Goal: Information Seeking & Learning: Learn about a topic

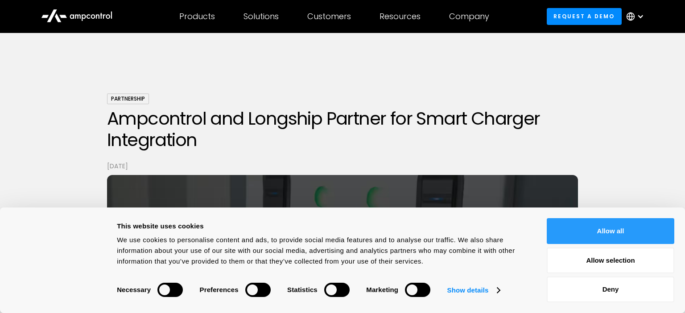
click at [623, 229] on button "Allow all" at bounding box center [611, 232] width 128 height 26
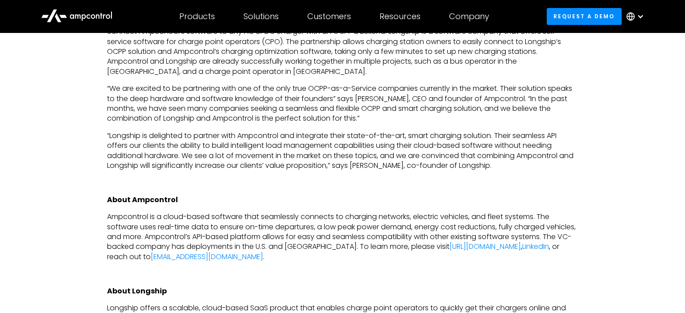
scroll to position [471, 0]
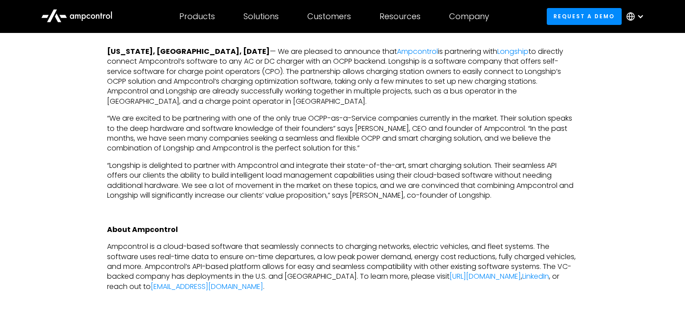
click at [342, 82] on p "[US_STATE], [GEOGRAPHIC_DATA], [DATE] — We are pleased to announce that Ampcont…" at bounding box center [342, 77] width 471 height 60
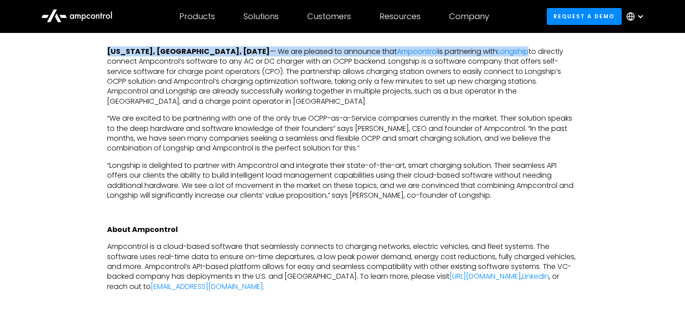
click at [342, 82] on p "[US_STATE], [GEOGRAPHIC_DATA], [DATE] — We are pleased to announce that Ampcont…" at bounding box center [342, 77] width 471 height 60
click at [300, 82] on p "[US_STATE], [GEOGRAPHIC_DATA], [DATE] — We are pleased to announce that Ampcont…" at bounding box center [342, 77] width 471 height 60
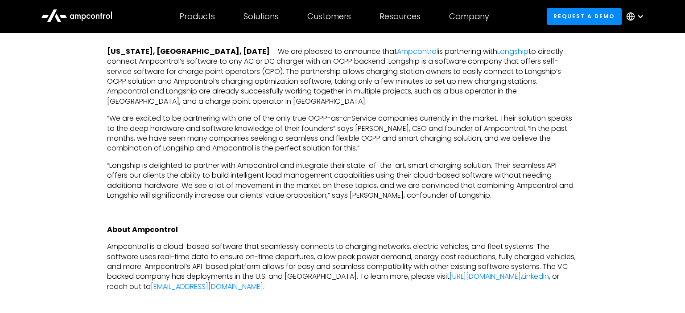
click at [301, 82] on p "[US_STATE], [GEOGRAPHIC_DATA], [DATE] — We are pleased to announce that Ampcont…" at bounding box center [342, 77] width 471 height 60
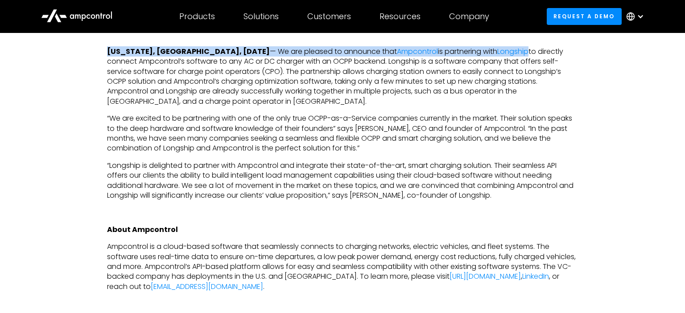
click at [301, 82] on p "[US_STATE], [GEOGRAPHIC_DATA], [DATE] — We are pleased to announce that Ampcont…" at bounding box center [342, 77] width 471 height 60
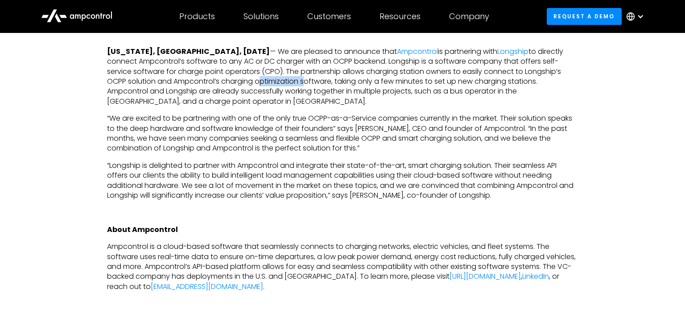
click at [301, 82] on p "[US_STATE], [GEOGRAPHIC_DATA], [DATE] — We are pleased to announce that Ampcont…" at bounding box center [342, 77] width 471 height 60
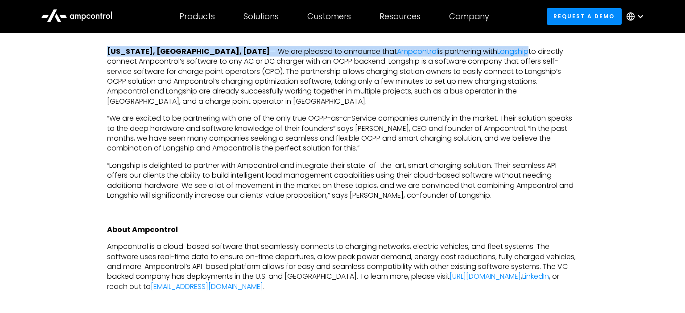
click at [300, 81] on p "[US_STATE], [GEOGRAPHIC_DATA], [DATE] — We are pleased to announce that Ampcont…" at bounding box center [342, 77] width 471 height 60
click at [300, 71] on p "[US_STATE], [GEOGRAPHIC_DATA], [DATE] — We are pleased to announce that Ampcont…" at bounding box center [342, 77] width 471 height 60
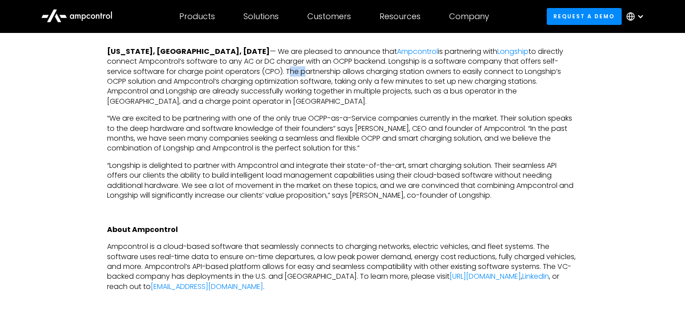
click at [300, 71] on p "[US_STATE], [GEOGRAPHIC_DATA], [DATE] — We are pleased to announce that Ampcont…" at bounding box center [342, 77] width 471 height 60
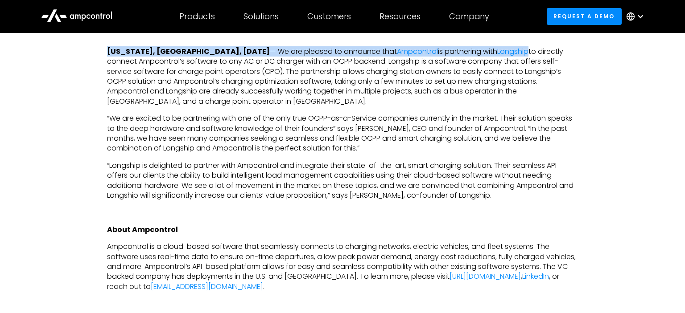
click at [300, 71] on p "[US_STATE], [GEOGRAPHIC_DATA], [DATE] — We are pleased to announce that Ampcont…" at bounding box center [342, 77] width 471 height 60
click at [299, 82] on p "[US_STATE], [GEOGRAPHIC_DATA], [DATE] — We are pleased to announce that Ampcont…" at bounding box center [342, 77] width 471 height 60
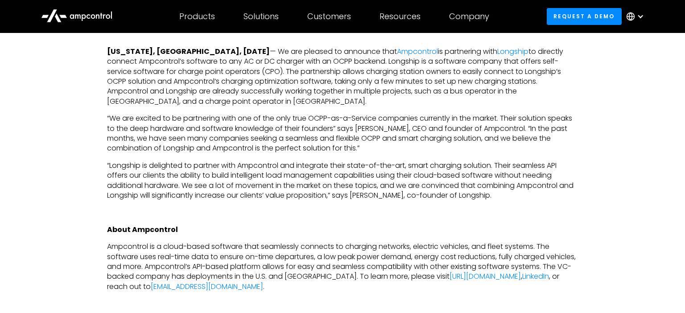
click at [301, 81] on p "[US_STATE], [GEOGRAPHIC_DATA], [DATE] — We are pleased to announce that Ampcont…" at bounding box center [342, 77] width 471 height 60
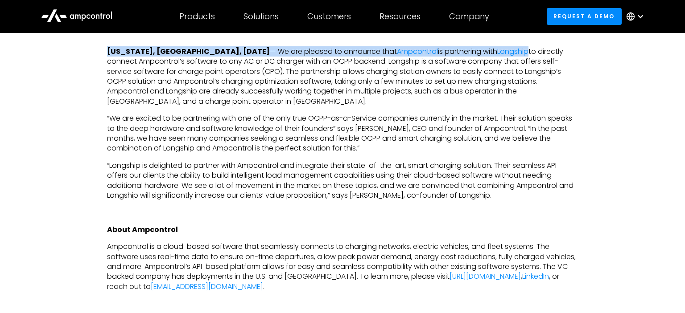
click at [301, 81] on p "[US_STATE], [GEOGRAPHIC_DATA], [DATE] — We are pleased to announce that Ampcont…" at bounding box center [342, 77] width 471 height 60
click at [299, 87] on p "[US_STATE], [GEOGRAPHIC_DATA], [DATE] — We are pleased to announce that Ampcont…" at bounding box center [342, 77] width 471 height 60
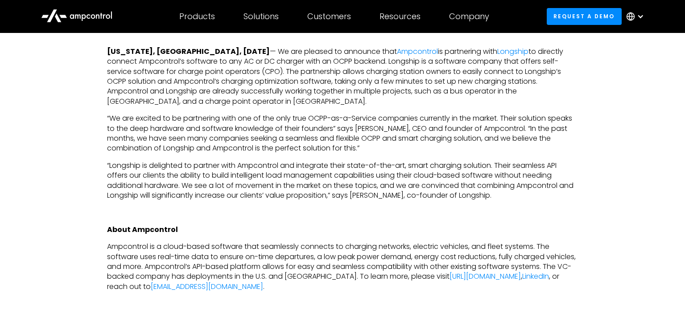
click at [268, 139] on p "“We are excited to be partnering with one of the only true OCPP-as-a-Service co…" at bounding box center [342, 134] width 471 height 40
click at [268, 137] on p "“We are excited to be partnering with one of the only true OCPP-as-a-Service co…" at bounding box center [342, 134] width 471 height 40
